Goal: Check status

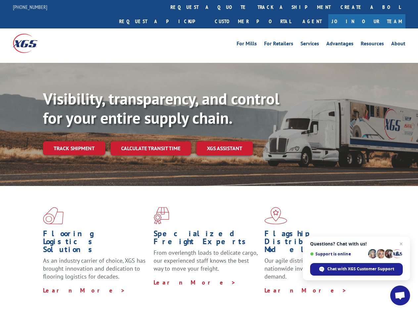
click at [209, 156] on div "Visibility, transparency, and control for your entire supply chain. Track shipm…" at bounding box center [230, 135] width 375 height 92
click at [253, 7] on link "track a shipment" at bounding box center [294, 7] width 83 height 14
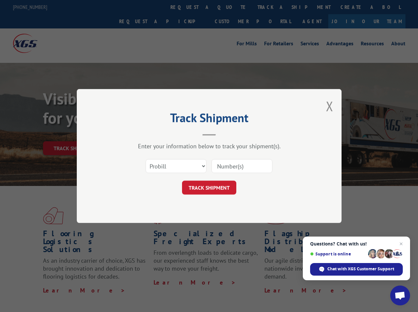
click at [231, 7] on div "Track Shipment Enter your information below to track your shipment(s). Select c…" at bounding box center [209, 156] width 418 height 312
click at [272, 7] on div "Track Shipment Enter your information below to track your shipment(s). Select c…" at bounding box center [209, 156] width 418 height 312
click at [74, 134] on div "Track Shipment Enter your information below to track your shipment(s). Select c…" at bounding box center [209, 156] width 418 height 312
click at [150, 134] on header "Track Shipment" at bounding box center [209, 124] width 199 height 23
click at [225, 134] on header "Track Shipment" at bounding box center [209, 124] width 199 height 23
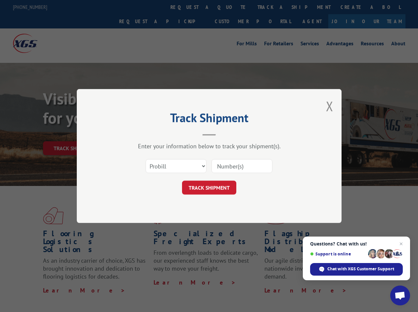
click at [400, 296] on span "Open chat" at bounding box center [400, 296] width 11 height 9
